Goal: Navigation & Orientation: Find specific page/section

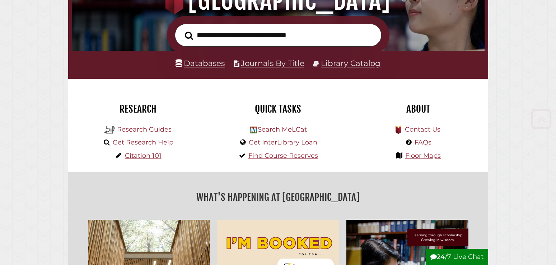
scroll to position [136, 409]
click at [165, 127] on link "Research Guides" at bounding box center [144, 130] width 55 height 8
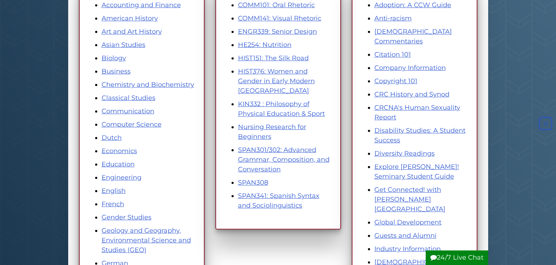
scroll to position [146, 0]
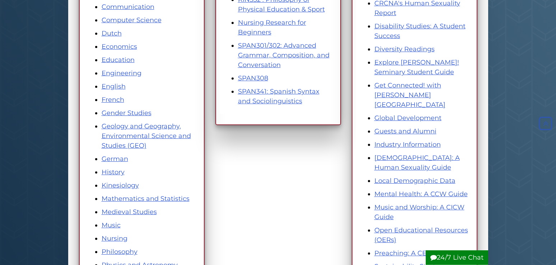
scroll to position [256, 0]
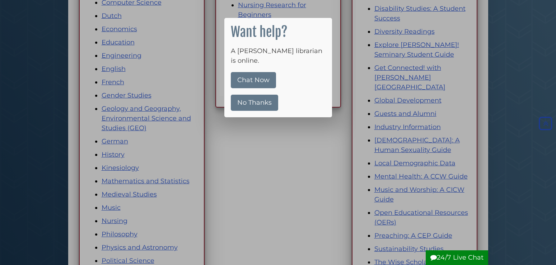
click at [254, 95] on button "No Thanks" at bounding box center [254, 103] width 47 height 16
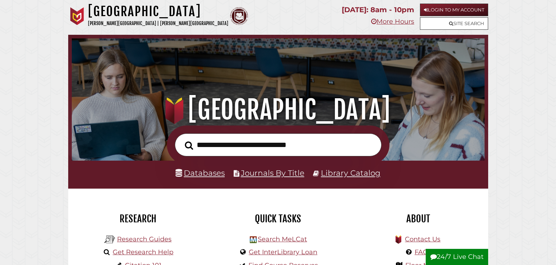
scroll to position [136, 409]
